Goal: Task Accomplishment & Management: Use online tool/utility

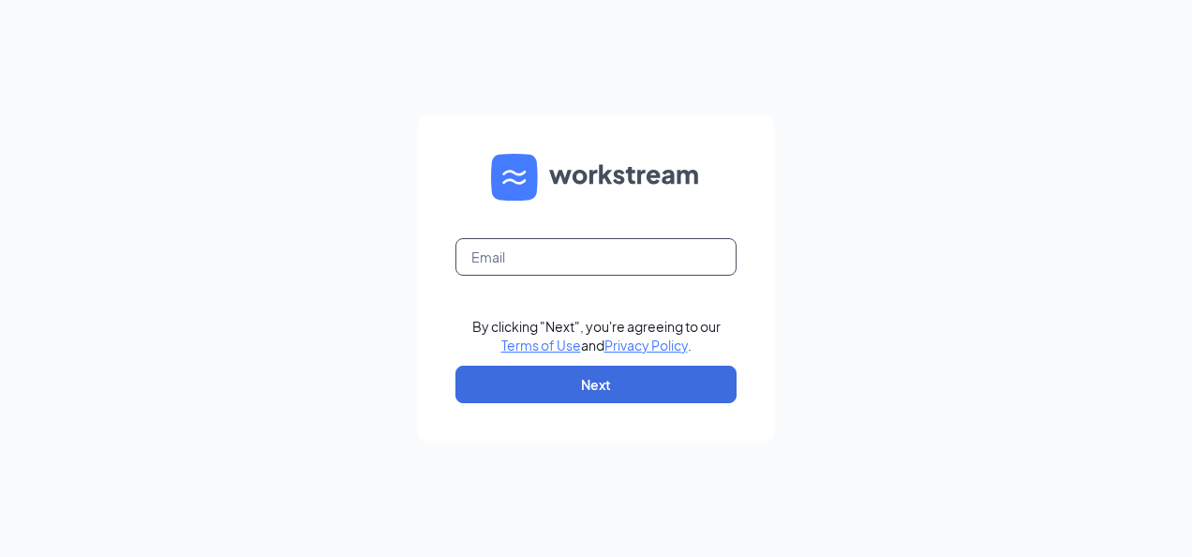
click at [608, 247] on input "text" at bounding box center [596, 256] width 281 height 37
type input "store542@chenegaih.com"
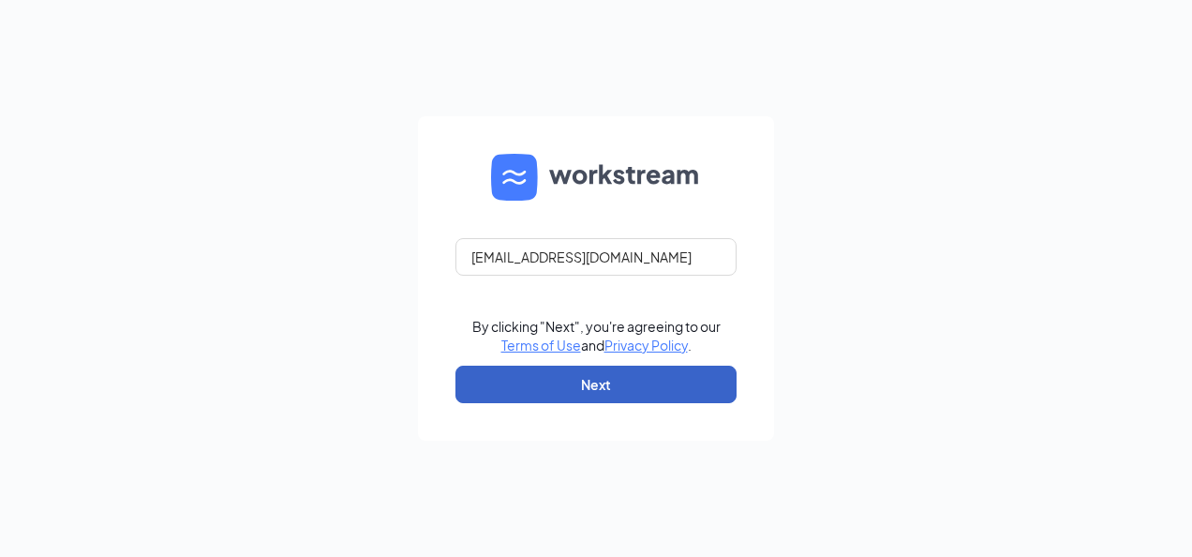
click at [643, 395] on button "Next" at bounding box center [596, 384] width 281 height 37
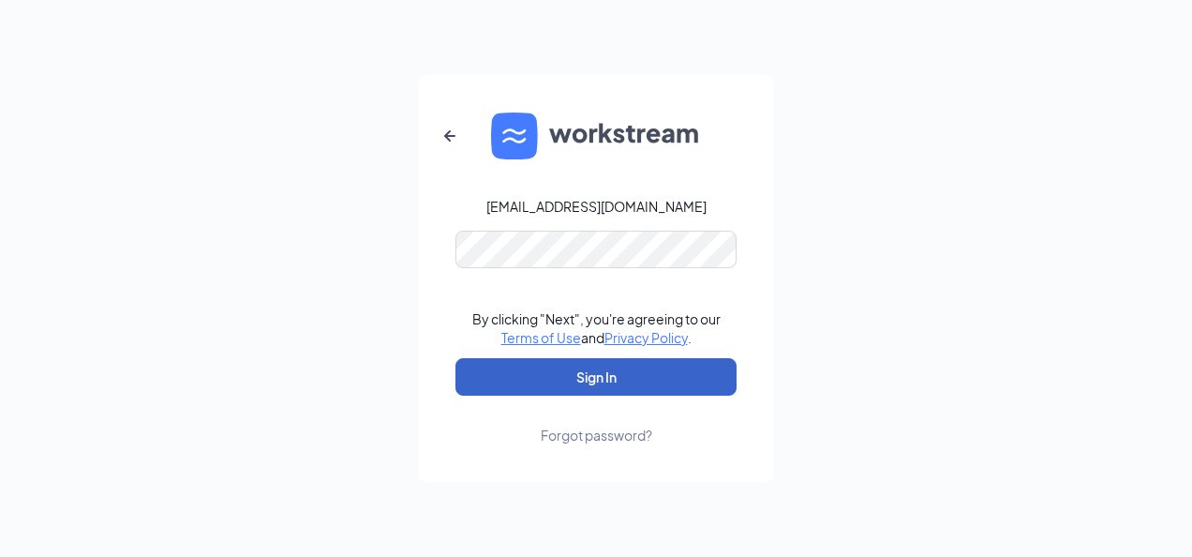
click at [637, 371] on button "Sign In" at bounding box center [596, 376] width 281 height 37
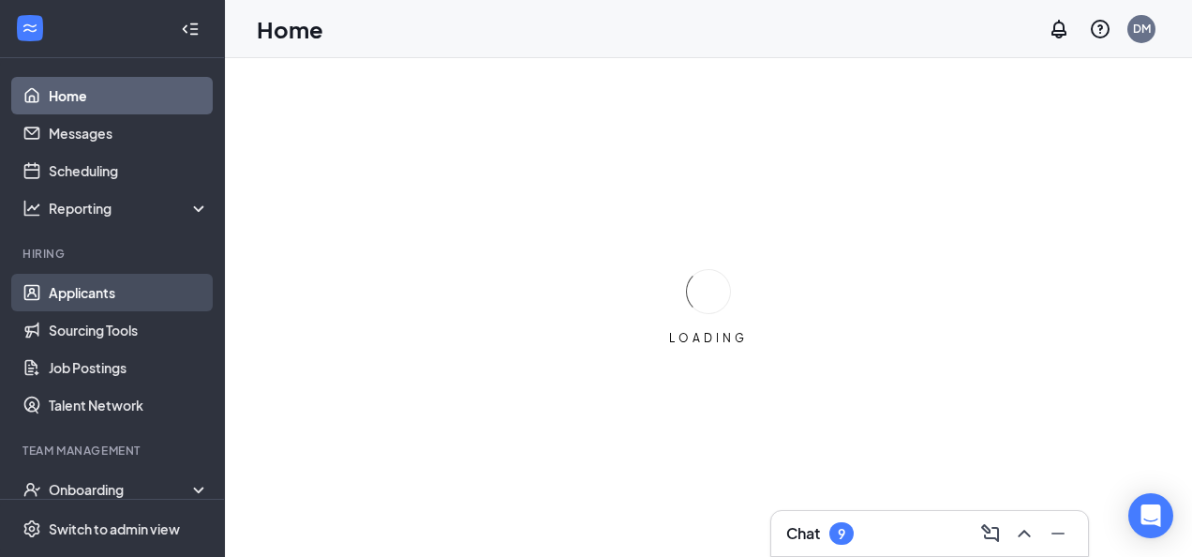
click at [100, 292] on link "Applicants" at bounding box center [129, 292] width 160 height 37
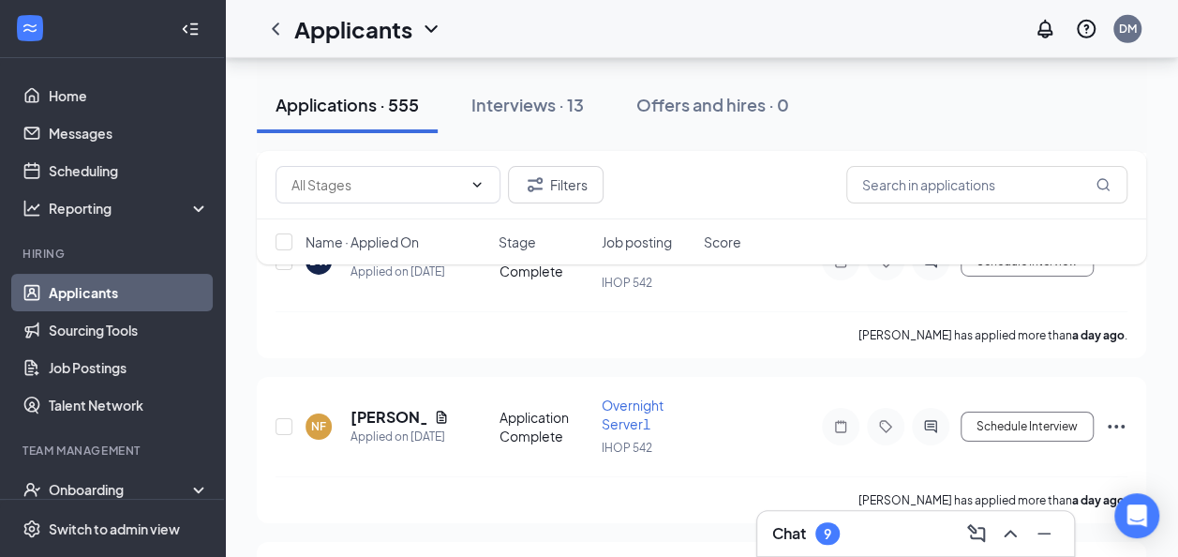
scroll to position [3033, 0]
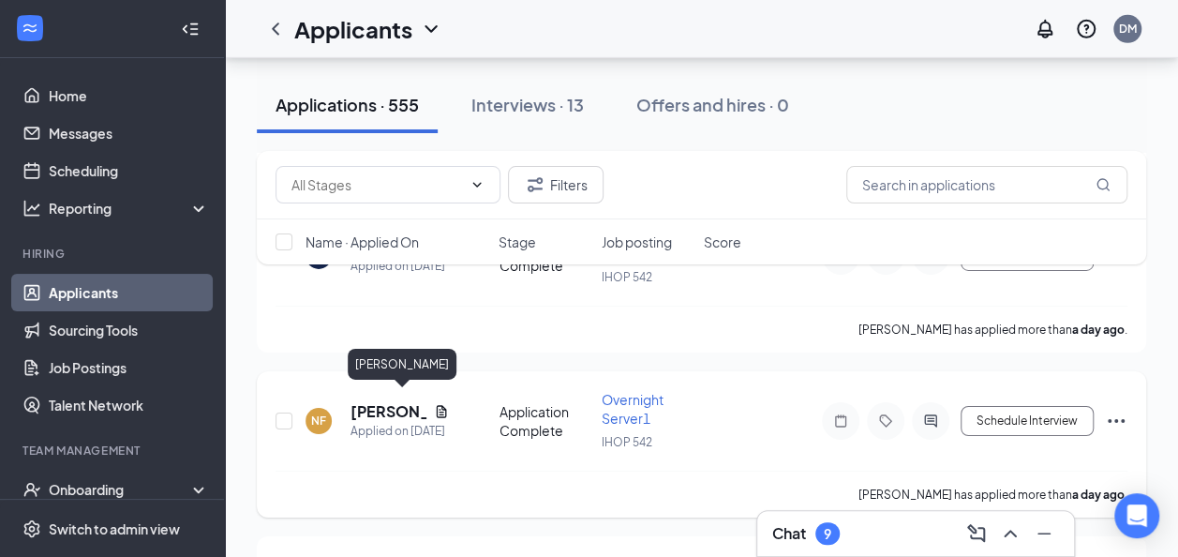
click at [377, 401] on h5 "[PERSON_NAME]" at bounding box center [389, 411] width 76 height 21
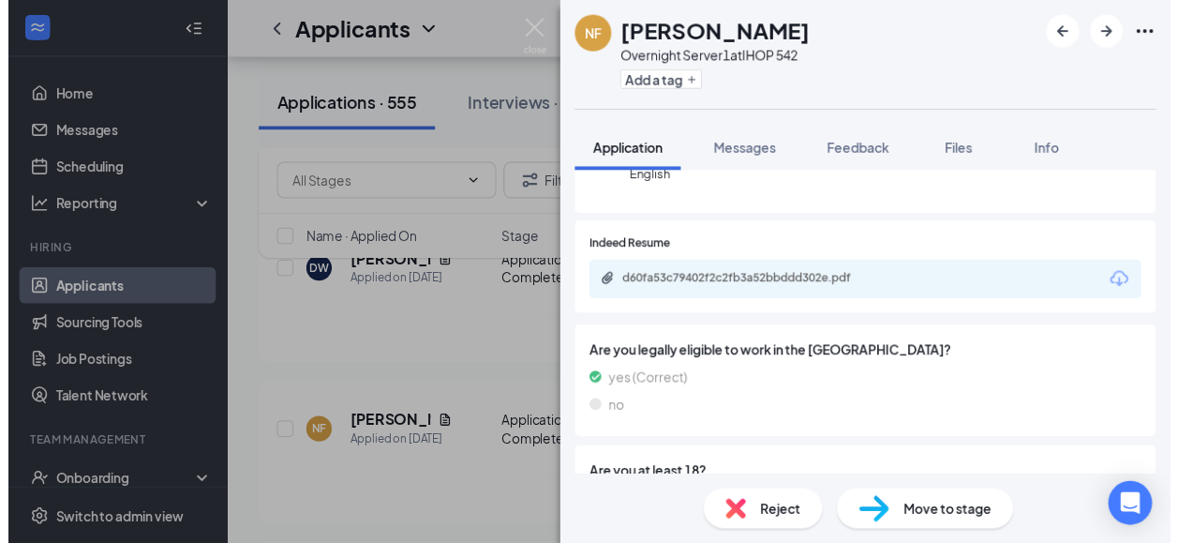
scroll to position [228, 0]
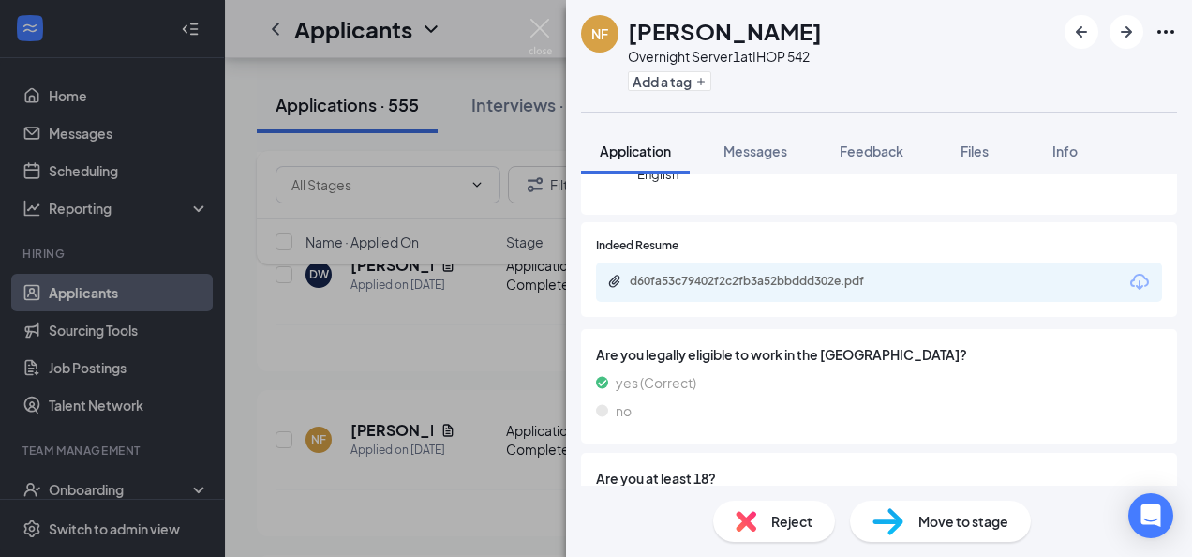
click at [1131, 289] on icon "Download" at bounding box center [1140, 282] width 19 height 16
click at [388, 325] on div "NF [PERSON_NAME] Overnight Server1 at IHOP 542 Add a tag Application Messages F…" at bounding box center [596, 278] width 1192 height 557
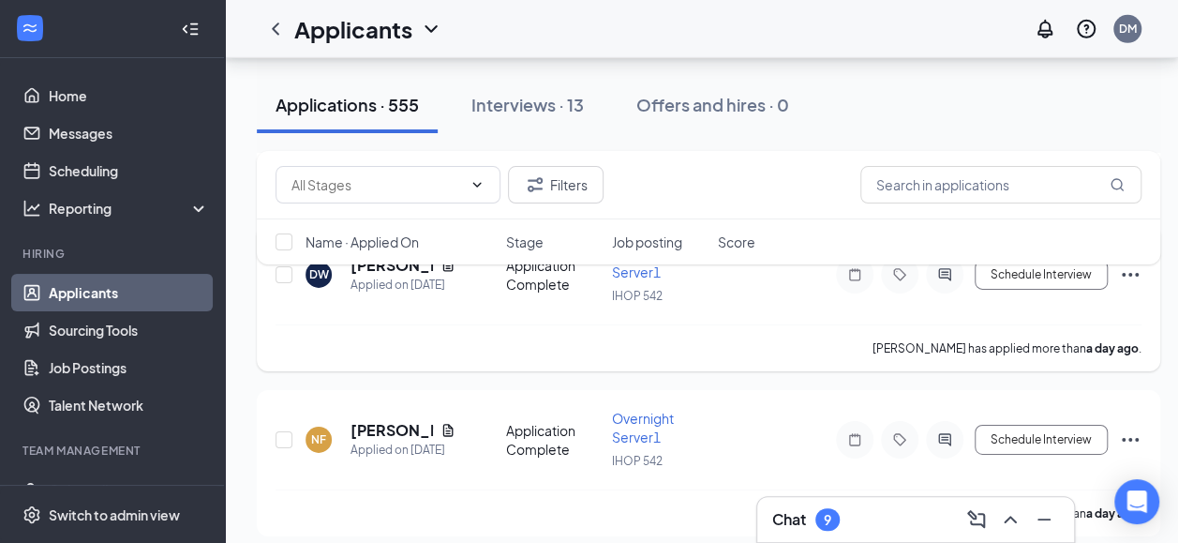
click at [462, 324] on div "[PERSON_NAME] has applied more than a day ago ." at bounding box center [709, 347] width 866 height 47
